Goal: Navigation & Orientation: Find specific page/section

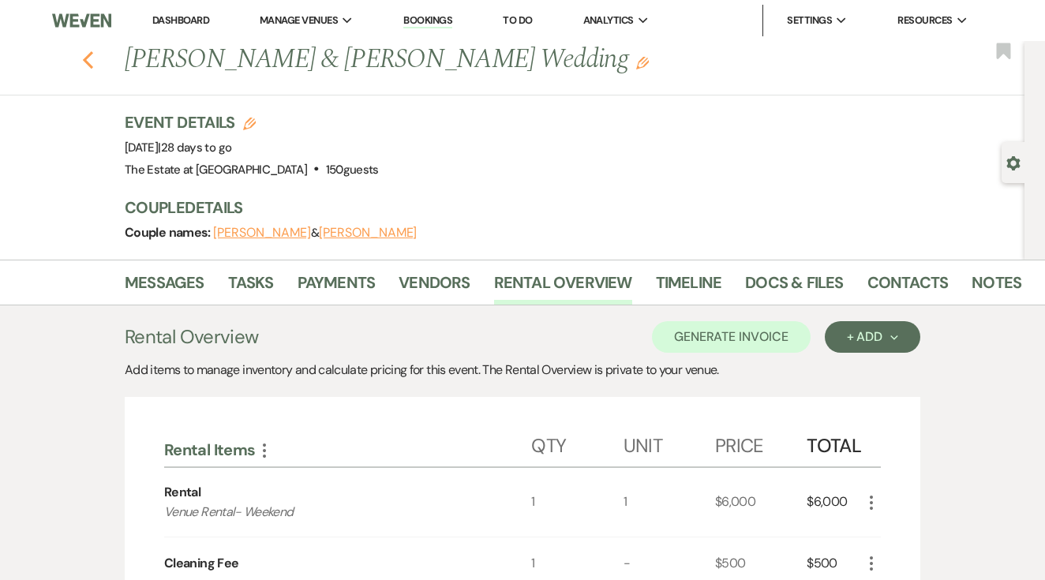
click at [88, 62] on icon "Previous" at bounding box center [88, 59] width 12 height 19
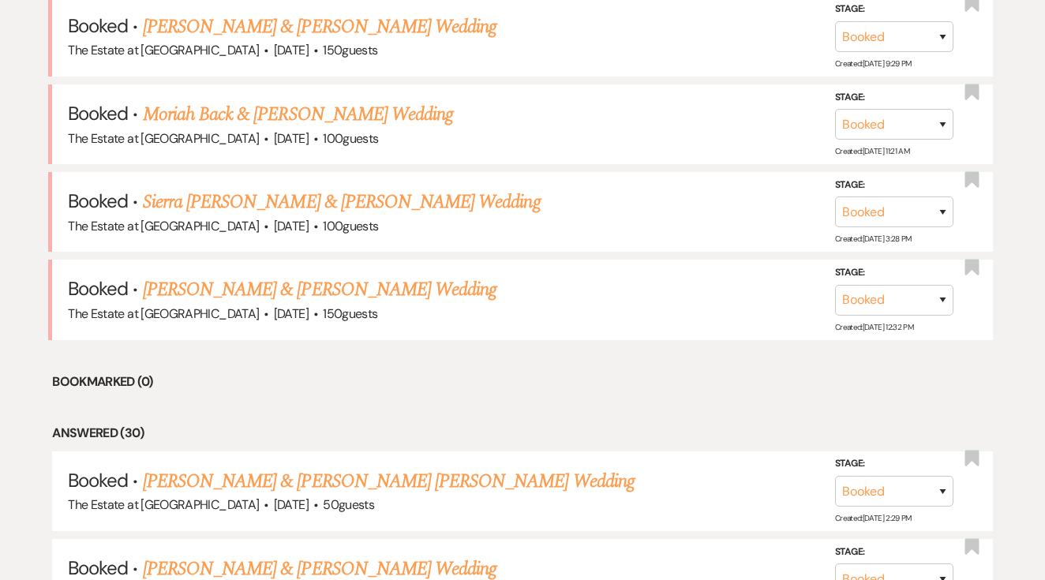
scroll to position [1761, 0]
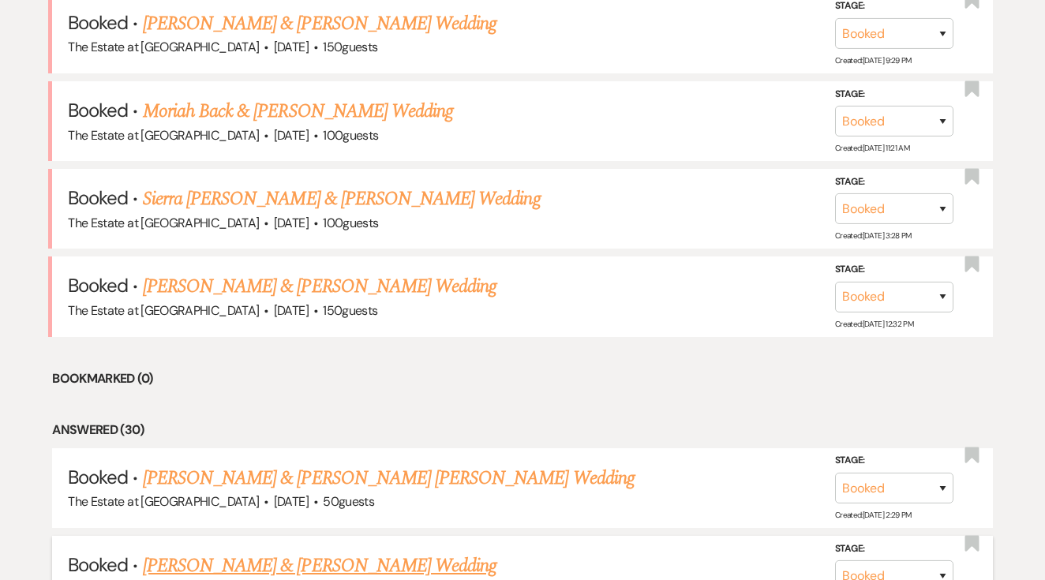
click at [265, 561] on link "[PERSON_NAME] & [PERSON_NAME] Wedding" at bounding box center [319, 566] width 353 height 28
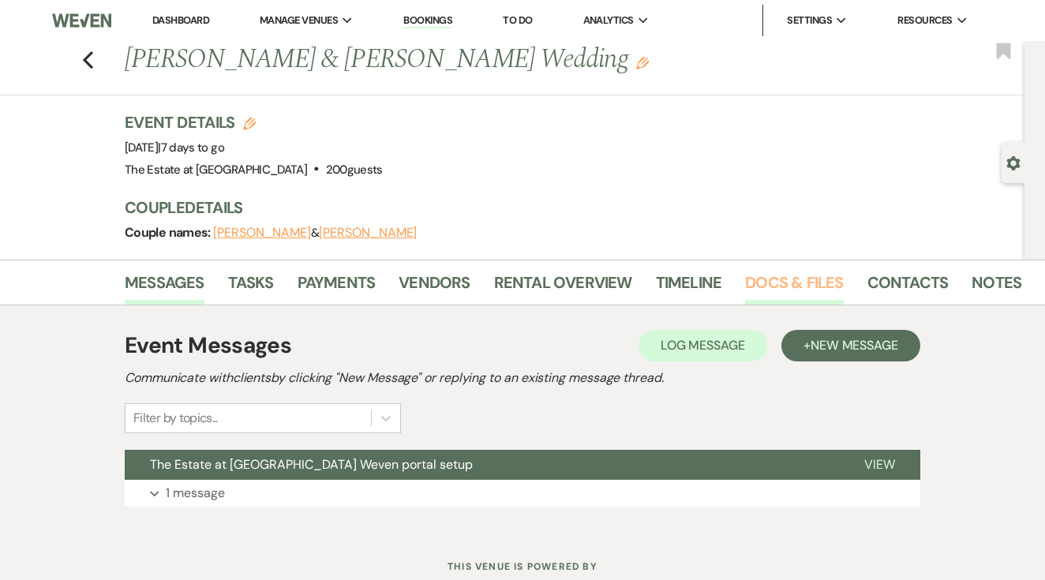
click at [777, 272] on link "Docs & Files" at bounding box center [794, 287] width 98 height 35
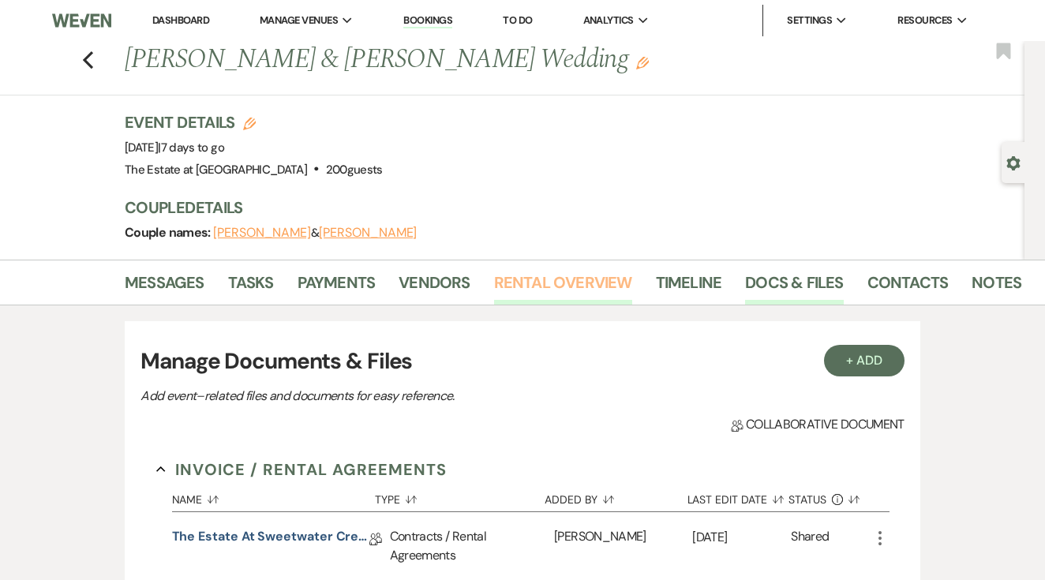
click at [572, 281] on link "Rental Overview" at bounding box center [563, 287] width 138 height 35
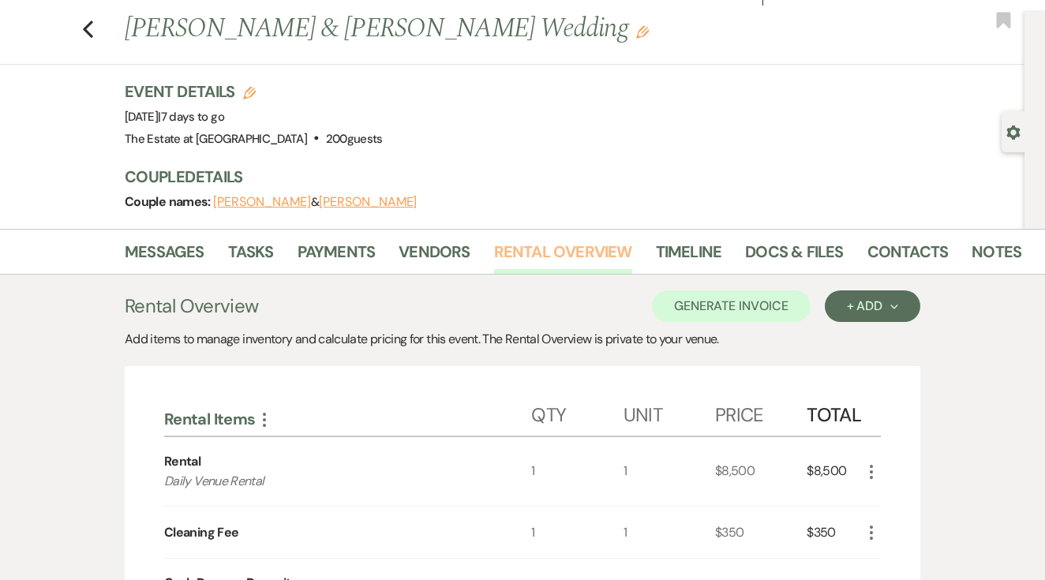
scroll to position [341, 0]
